Goal: Obtain resource: Obtain resource

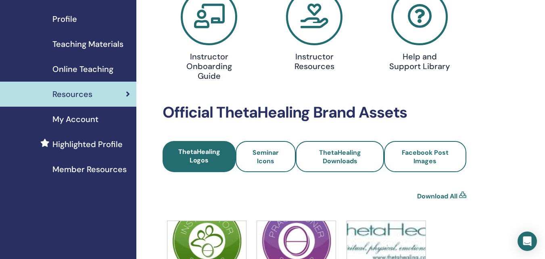
scroll to position [81, 0]
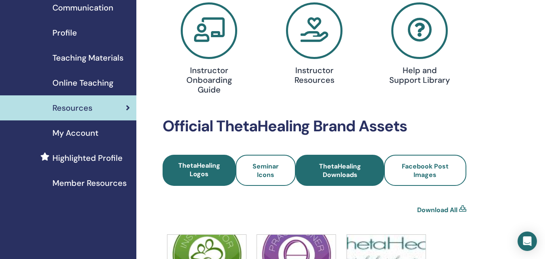
click at [344, 164] on span "ThetaHealing Downloads" at bounding box center [340, 170] width 67 height 17
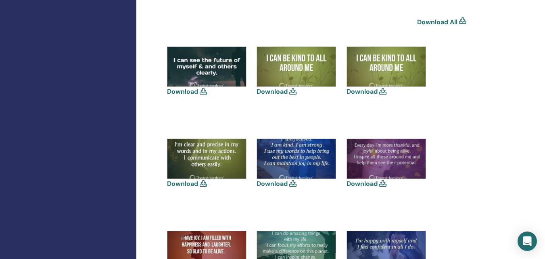
scroll to position [283, 0]
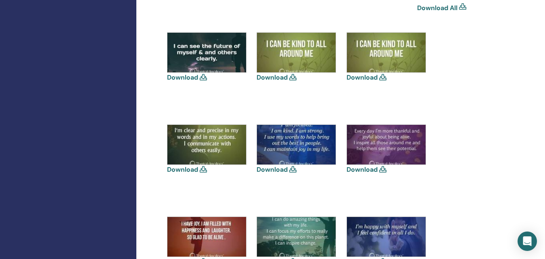
click at [197, 168] on link "Download" at bounding box center [182, 169] width 31 height 8
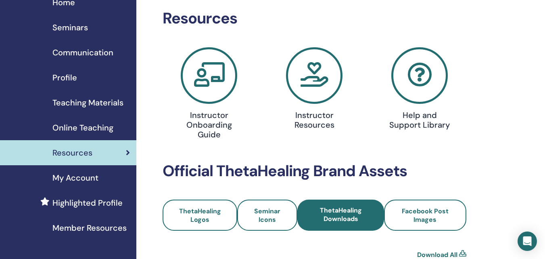
scroll to position [0, 0]
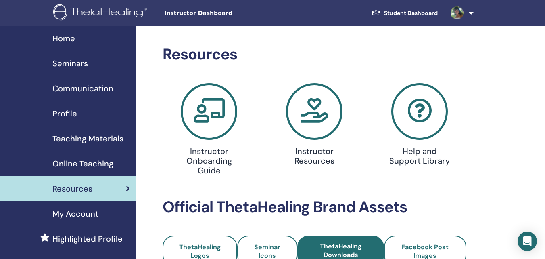
click at [84, 62] on span "Seminars" at bounding box center [70, 63] width 36 height 12
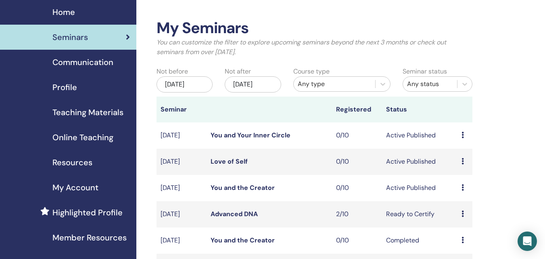
scroll to position [40, 0]
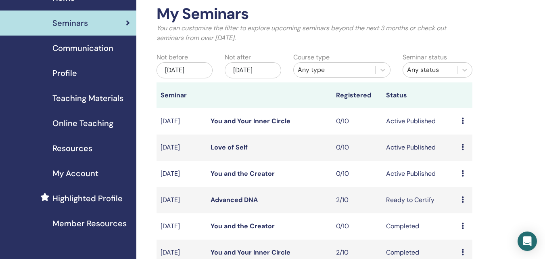
click at [462, 176] on icon at bounding box center [463, 173] width 2 height 6
click at [465, 188] on link "Preview" at bounding box center [459, 188] width 23 height 8
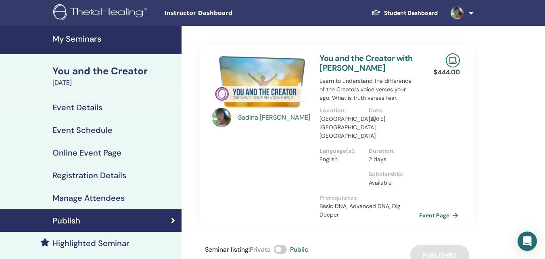
click at [441, 209] on link "Event Page" at bounding box center [441, 215] width 42 height 12
